Goal: Information Seeking & Learning: Compare options

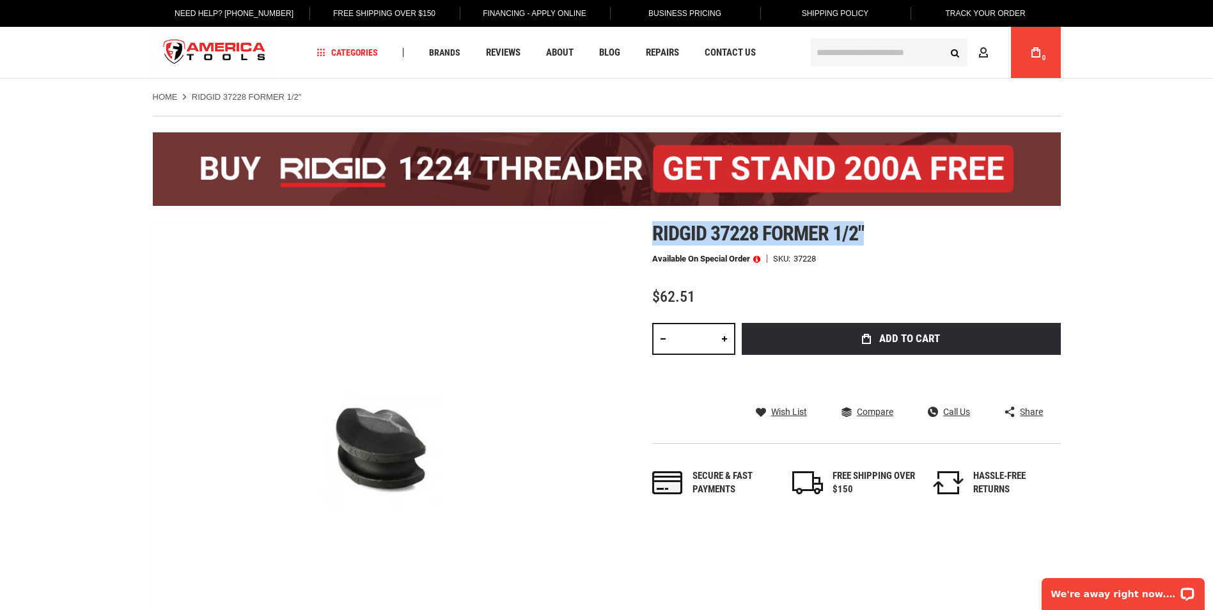
drag, startPoint x: 654, startPoint y: 228, endPoint x: 873, endPoint y: 228, distance: 218.7
click at [873, 228] on h1 "Ridgid 37228 former 1/2"" at bounding box center [856, 233] width 409 height 23
copy span "Ridgid 37228 former 1/2""
drag, startPoint x: 654, startPoint y: 231, endPoint x: 856, endPoint y: 235, distance: 201.4
click at [856, 235] on h1 "Ridgid 37238 former 1"" at bounding box center [856, 233] width 409 height 23
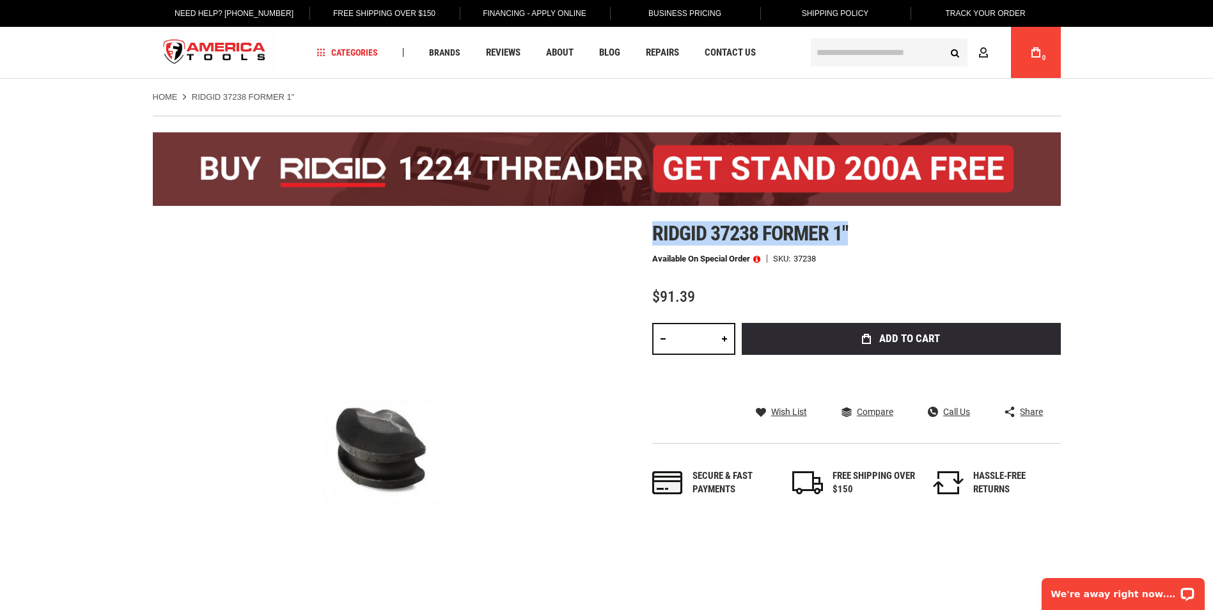
copy span "Ridgid 37238 former 1""
drag, startPoint x: 551, startPoint y: 302, endPoint x: 562, endPoint y: 276, distance: 27.8
drag, startPoint x: 655, startPoint y: 230, endPoint x: 918, endPoint y: 230, distance: 262.2
click at [918, 230] on h1 "Ridgid 37243 former 1 - 1/4"" at bounding box center [856, 233] width 409 height 23
copy span "Ridgid 37243 former 1 - 1/4""
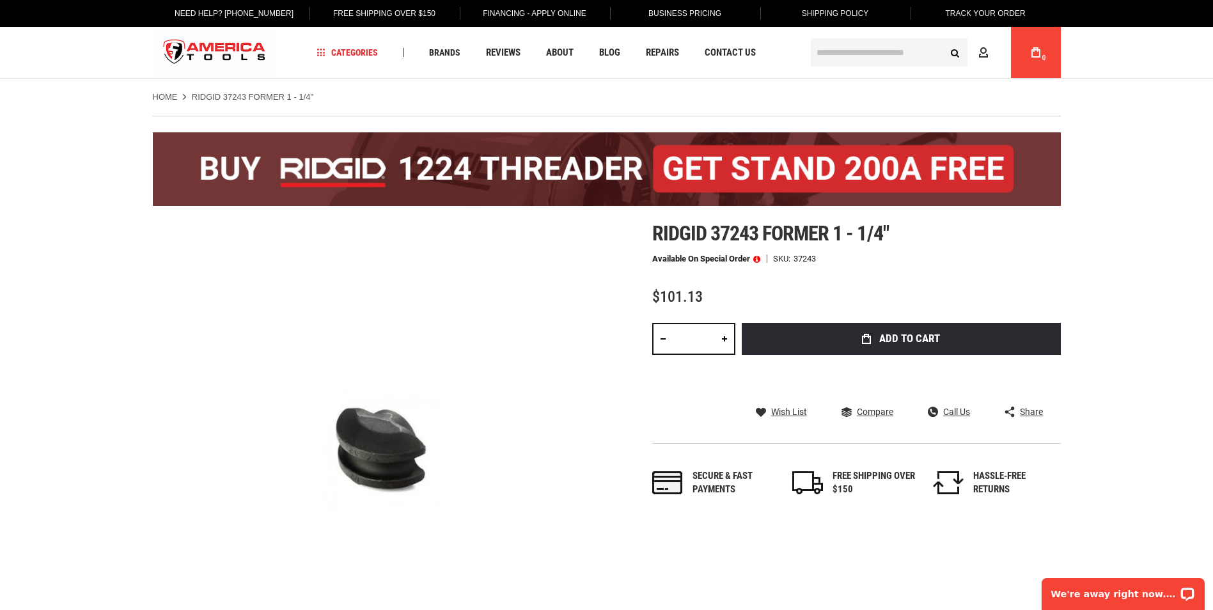
click at [1016, 254] on div "Available on Special Order SKU 37243" at bounding box center [856, 258] width 409 height 9
